Goal: Information Seeking & Learning: Learn about a topic

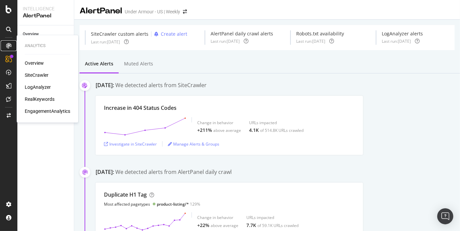
click at [8, 45] on icon at bounding box center [8, 45] width 5 height 5
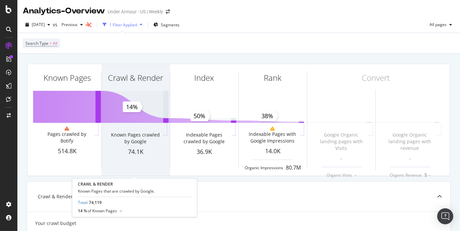
click at [135, 161] on div "Crawl & [PERSON_NAME] Known Pages crawled by Google 74.1K" at bounding box center [136, 120] width 68 height 112
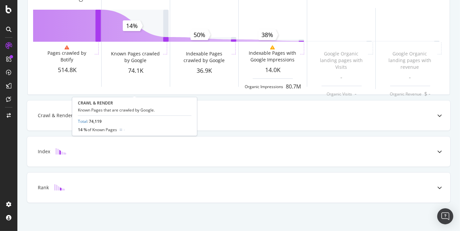
scroll to position [81, 0]
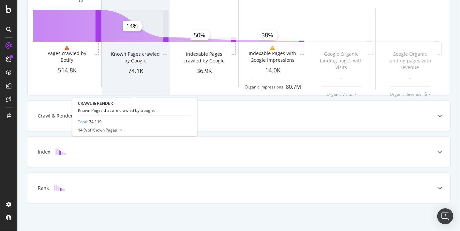
click at [134, 50] on div "Known Pages crawled by Google" at bounding box center [136, 55] width 68 height 24
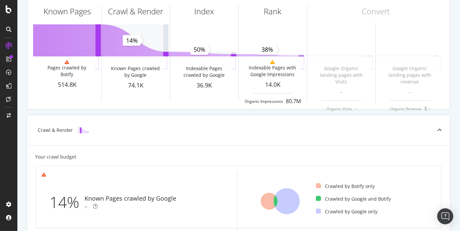
scroll to position [0, 0]
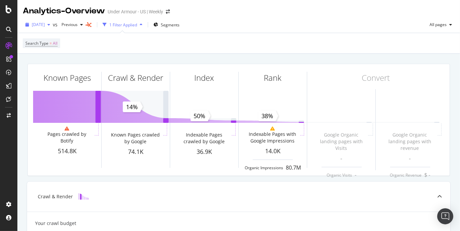
click at [45, 22] on span "[DATE]" at bounding box center [38, 25] width 13 height 6
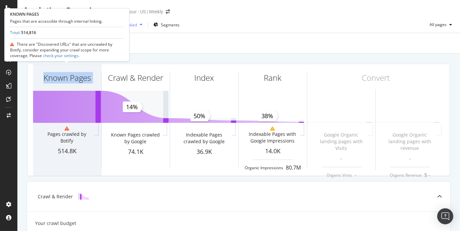
drag, startPoint x: 164, startPoint y: 45, endPoint x: 65, endPoint y: 127, distance: 129.5
click at [65, 127] on icon at bounding box center [67, 128] width 5 height 5
click at [72, 136] on div "Pages crawled by Botify" at bounding box center [67, 137] width 52 height 13
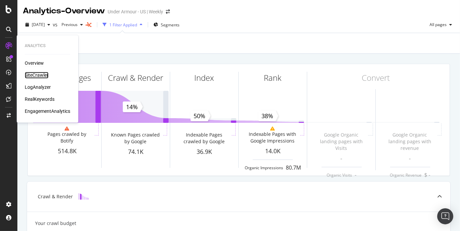
click at [39, 77] on div "SiteCrawler" at bounding box center [37, 75] width 24 height 7
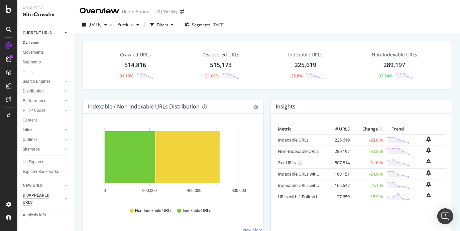
click at [42, 198] on div "DISAPPEARED URLS" at bounding box center [40, 199] width 34 height 14
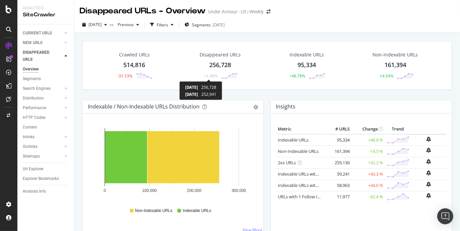
click at [199, 90] on div "[DATE] 256,728 [DATE] 252,941" at bounding box center [200, 91] width 31 height 13
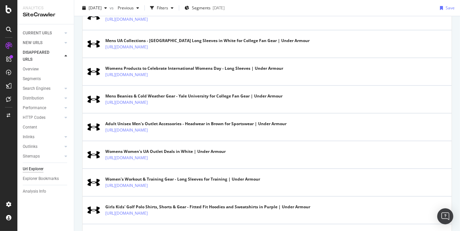
scroll to position [675, 0]
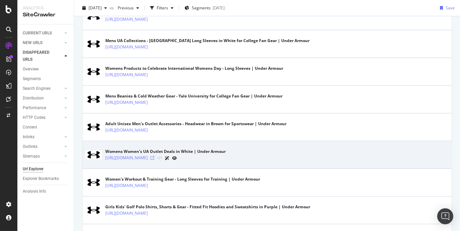
click at [154, 156] on icon at bounding box center [152, 158] width 4 height 4
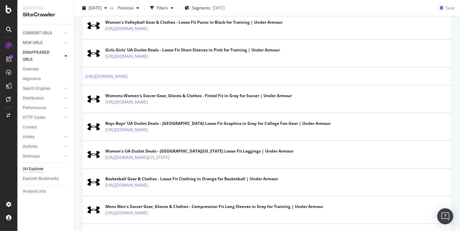
scroll to position [0, 0]
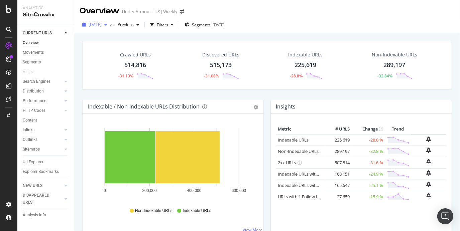
click at [102, 24] on span "[DATE]" at bounding box center [95, 25] width 13 height 6
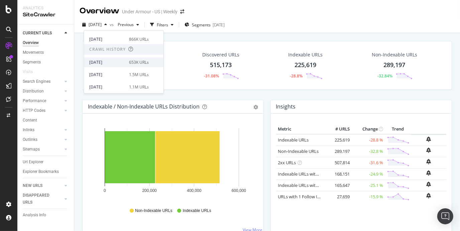
scroll to position [107, 0]
click at [301, 35] on div "Crawled URLs 514,816 -31.13% Discovered URLs 515,173 -31.08% Indexable URLs 225…" at bounding box center [267, 148] width 386 height 231
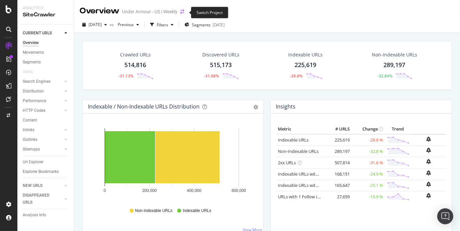
click at [182, 13] on icon "arrow-right-arrow-left" at bounding box center [182, 11] width 4 height 5
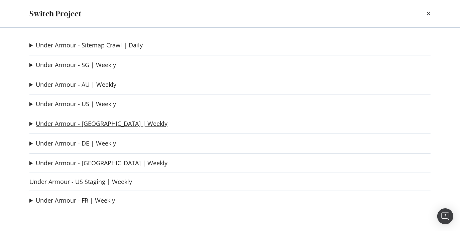
click at [92, 122] on link "Under Armour - [GEOGRAPHIC_DATA] | Weekly" at bounding box center [102, 123] width 132 height 7
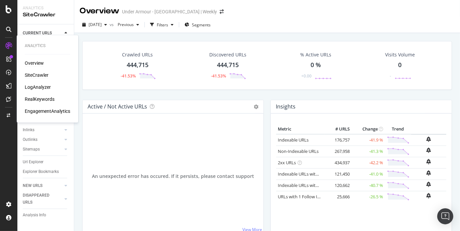
click at [27, 63] on div "Overview" at bounding box center [34, 63] width 19 height 7
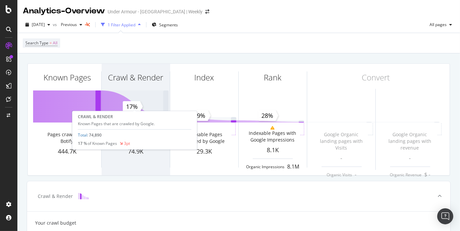
scroll to position [100, 0]
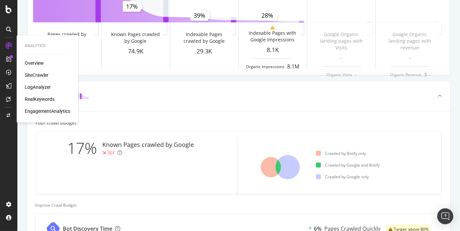
click at [36, 72] on div "SiteCrawler" at bounding box center [37, 75] width 24 height 7
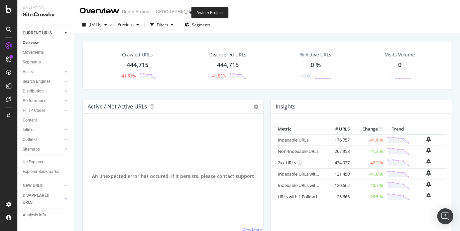
click at [220, 13] on icon "arrow-right-arrow-left" at bounding box center [222, 11] width 4 height 5
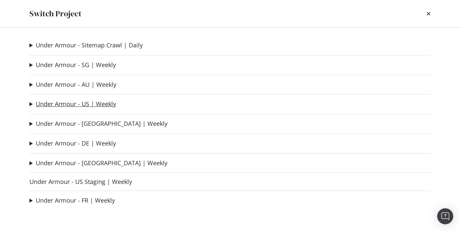
click at [90, 107] on link "Under Armour - US | Weekly" at bounding box center [76, 104] width 80 height 7
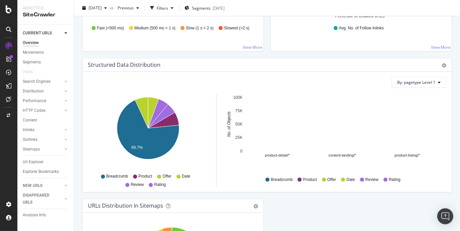
scroll to position [607, 0]
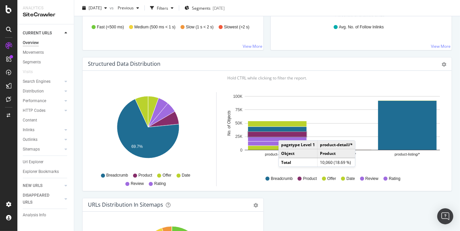
click at [285, 132] on rect "A chart." at bounding box center [277, 134] width 59 height 5
